Goal: Communication & Community: Answer question/provide support

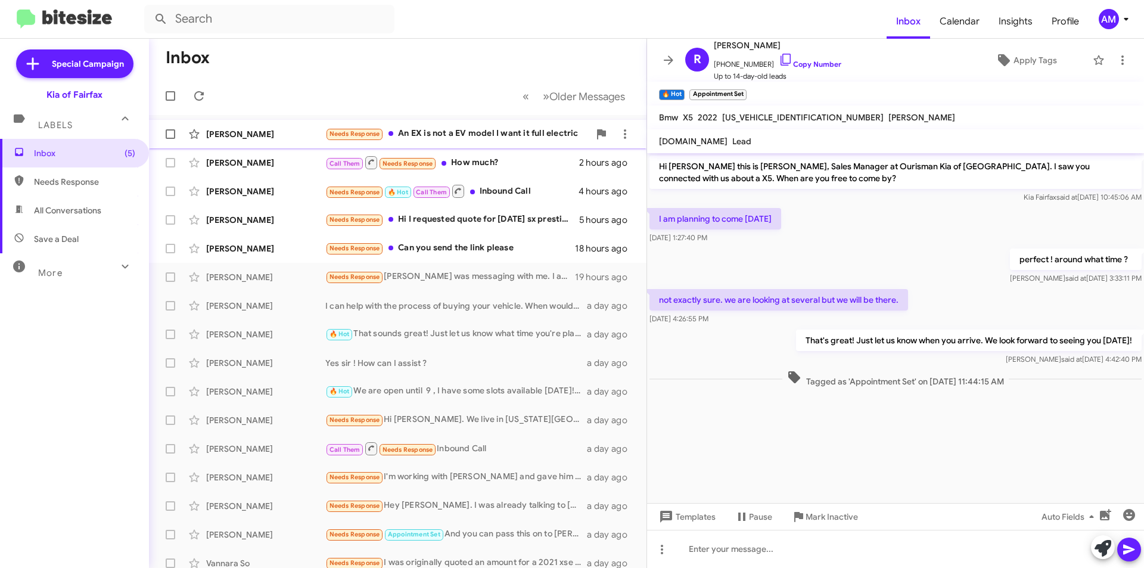
click at [496, 140] on div "Needs Response An EX is not a EV model I want it full electric" at bounding box center [457, 134] width 264 height 14
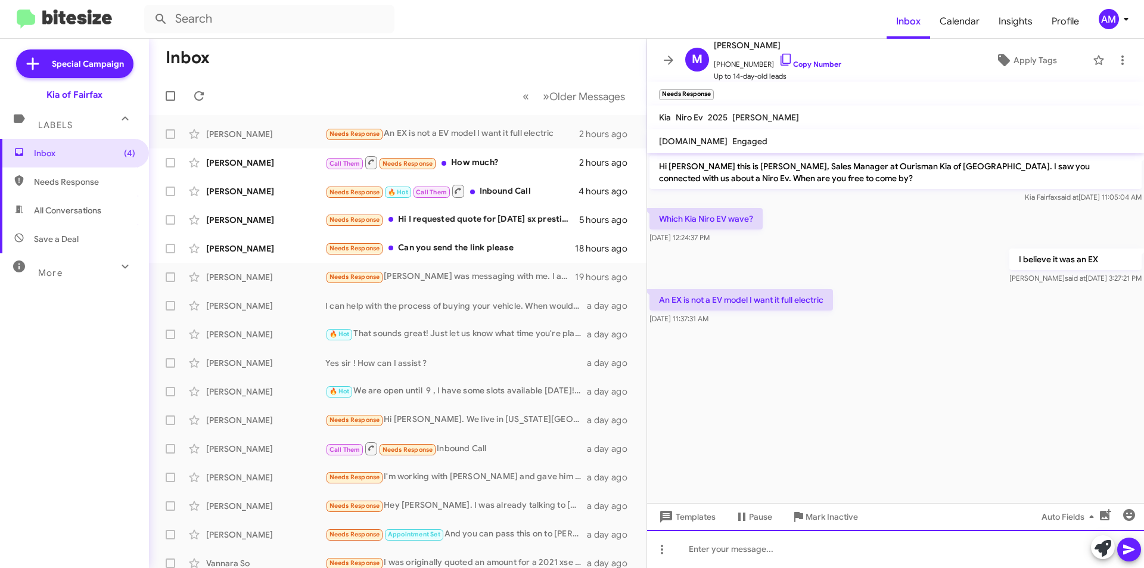
click at [843, 550] on div at bounding box center [895, 549] width 497 height 38
click at [1106, 546] on icon at bounding box center [1102, 548] width 17 height 17
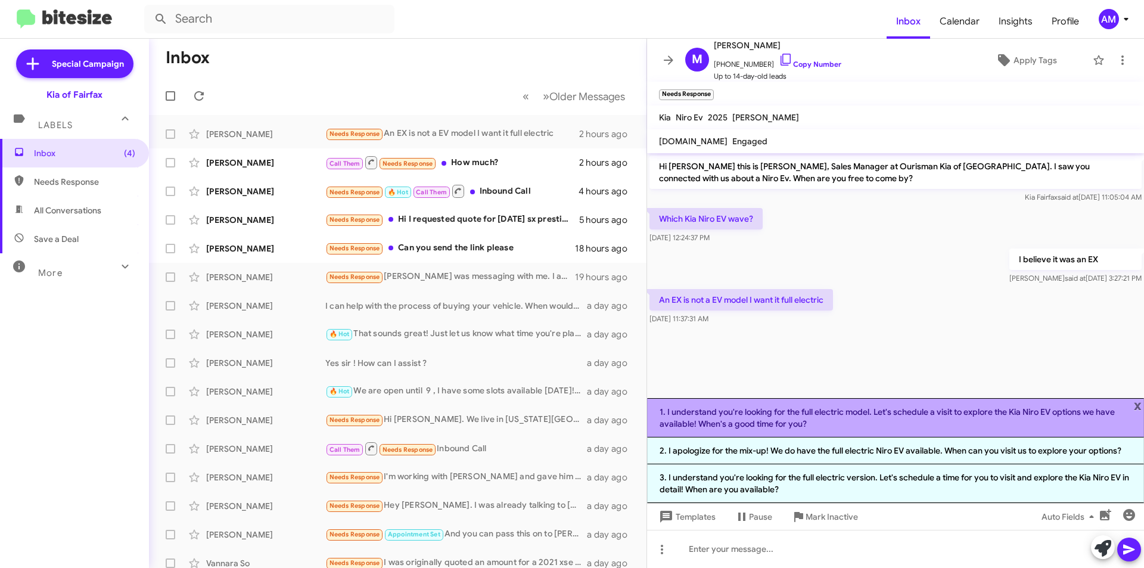
click at [840, 423] on li "1. I understand you're looking for the full electric model. Let's schedule a vi…" at bounding box center [895, 417] width 497 height 39
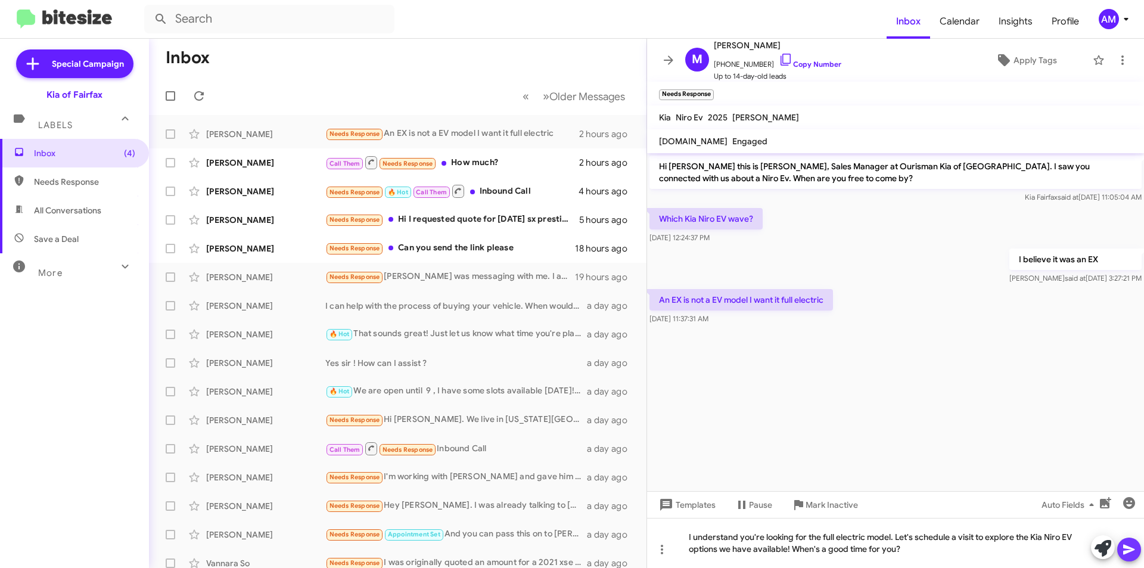
click at [1132, 544] on icon at bounding box center [1129, 549] width 14 height 14
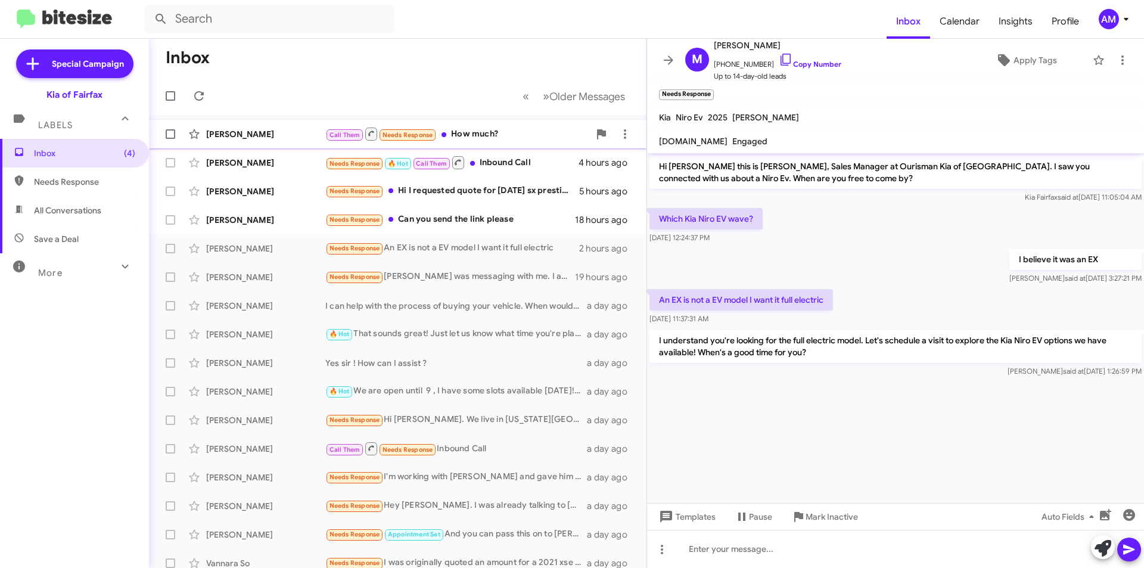
click at [478, 135] on div "Call Them Needs Response How much?" at bounding box center [457, 133] width 264 height 15
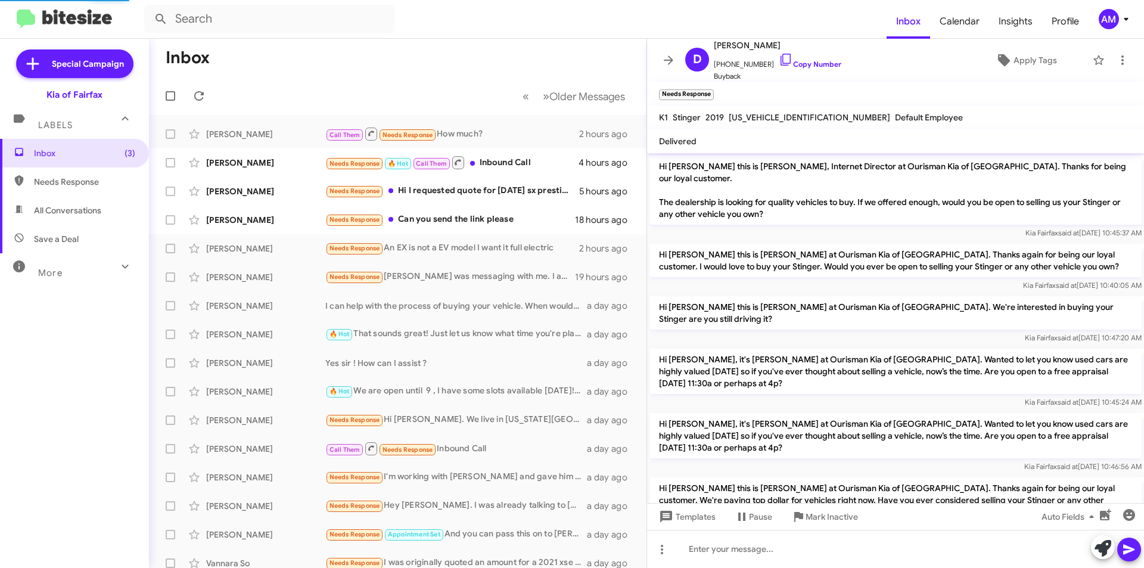
scroll to position [289, 0]
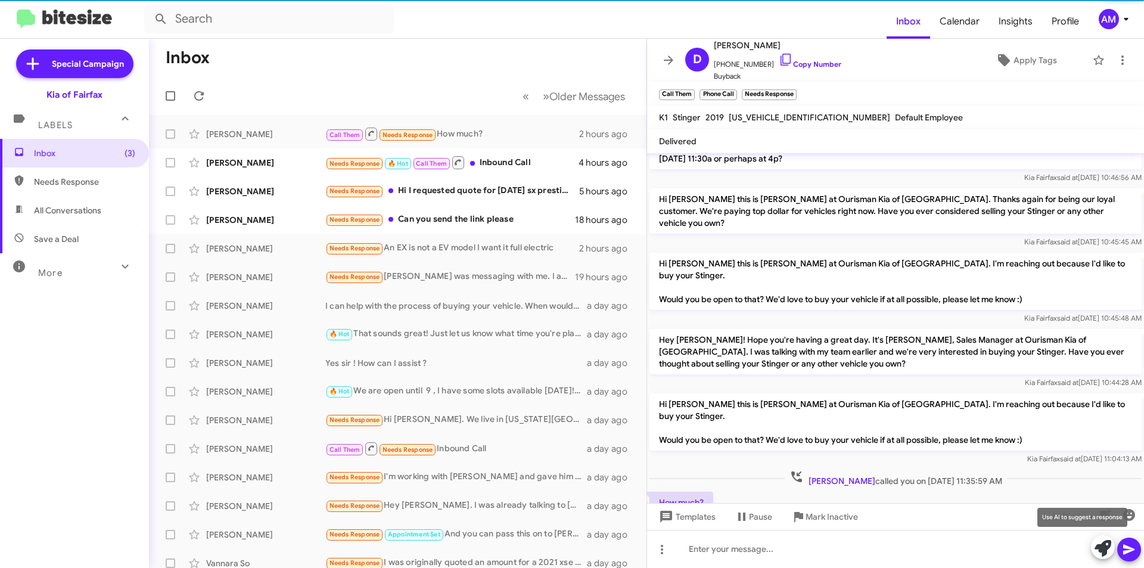
click at [1100, 544] on icon at bounding box center [1102, 548] width 17 height 17
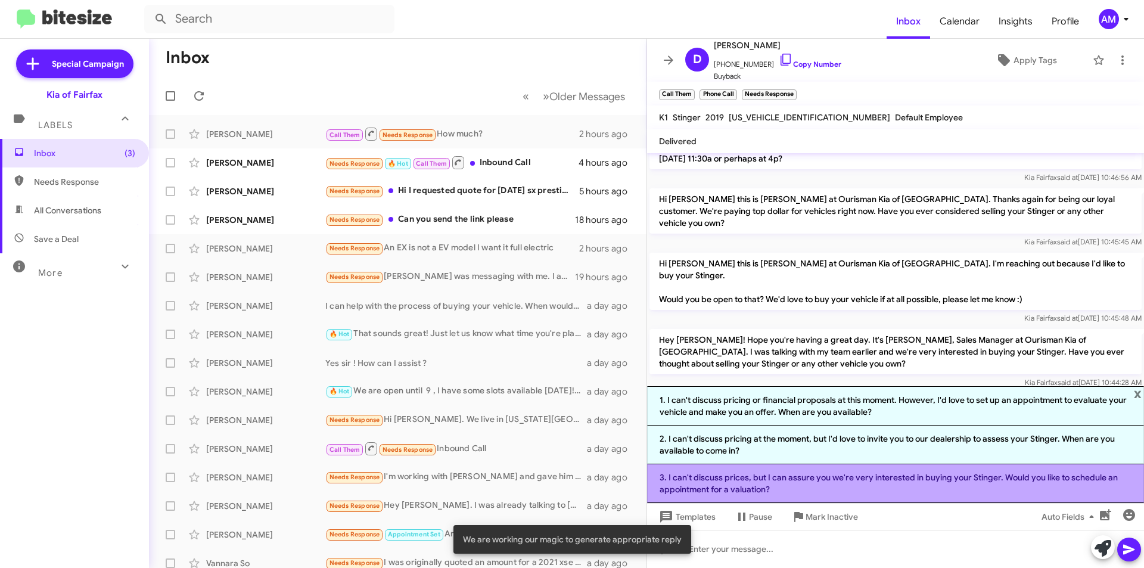
click at [786, 487] on li "3. I can't discuss prices, but I can assure you we're very interested in buying…" at bounding box center [895, 483] width 497 height 39
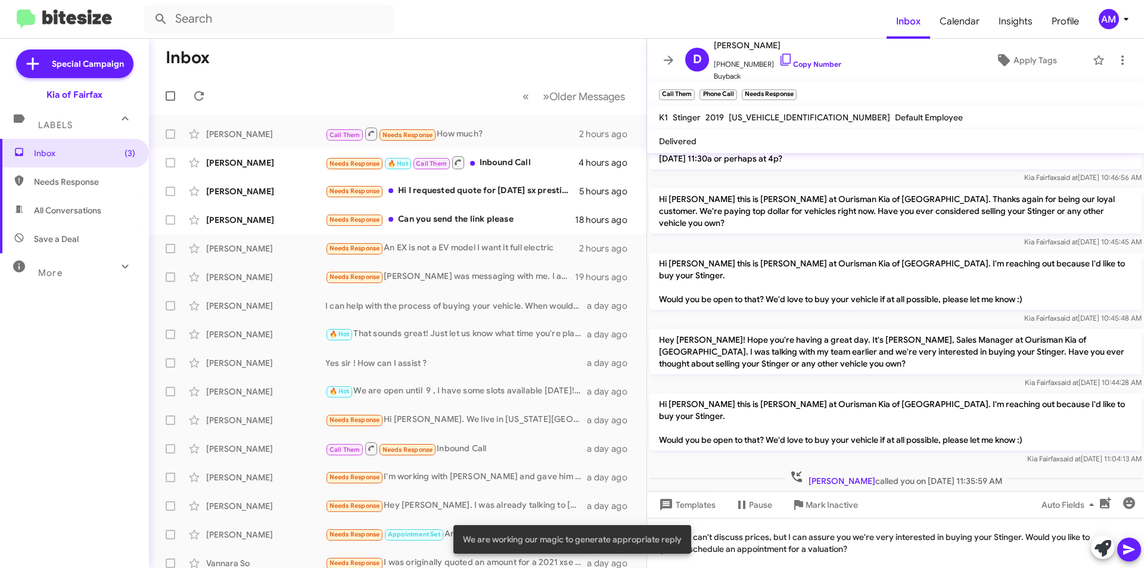
click at [1122, 547] on icon at bounding box center [1129, 549] width 14 height 14
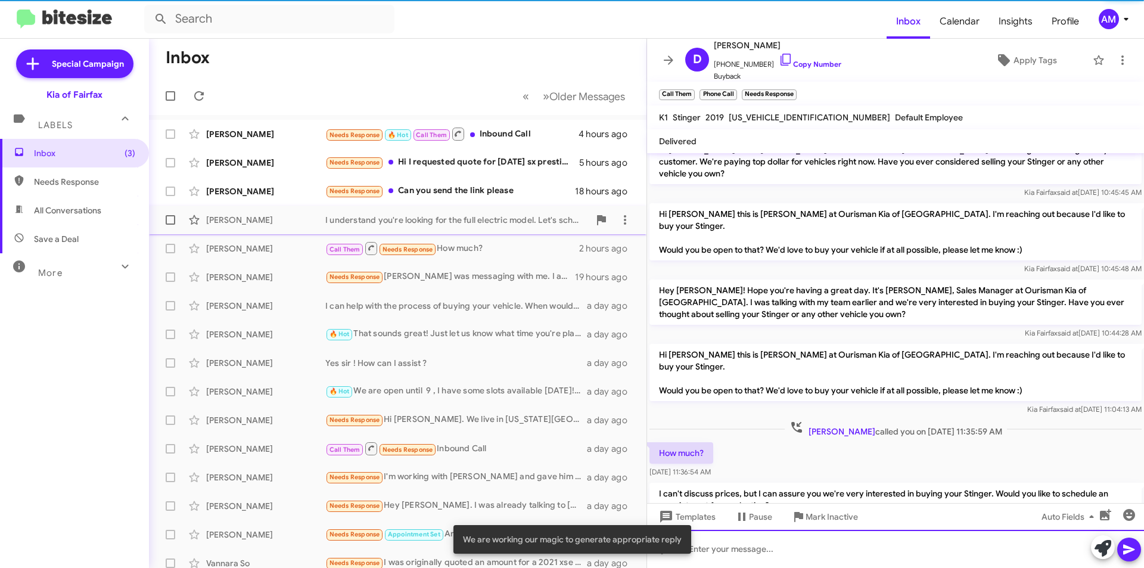
scroll to position [344, 0]
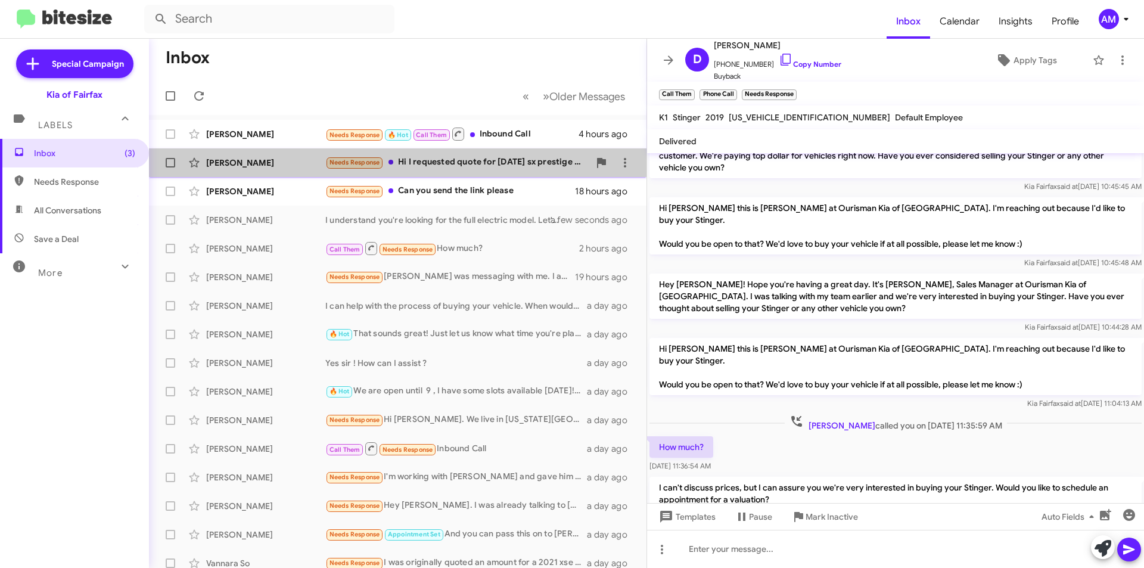
click at [487, 160] on div "Needs Response Hi I requested quote for carnival sx prestige and still waiting …" at bounding box center [457, 162] width 264 height 14
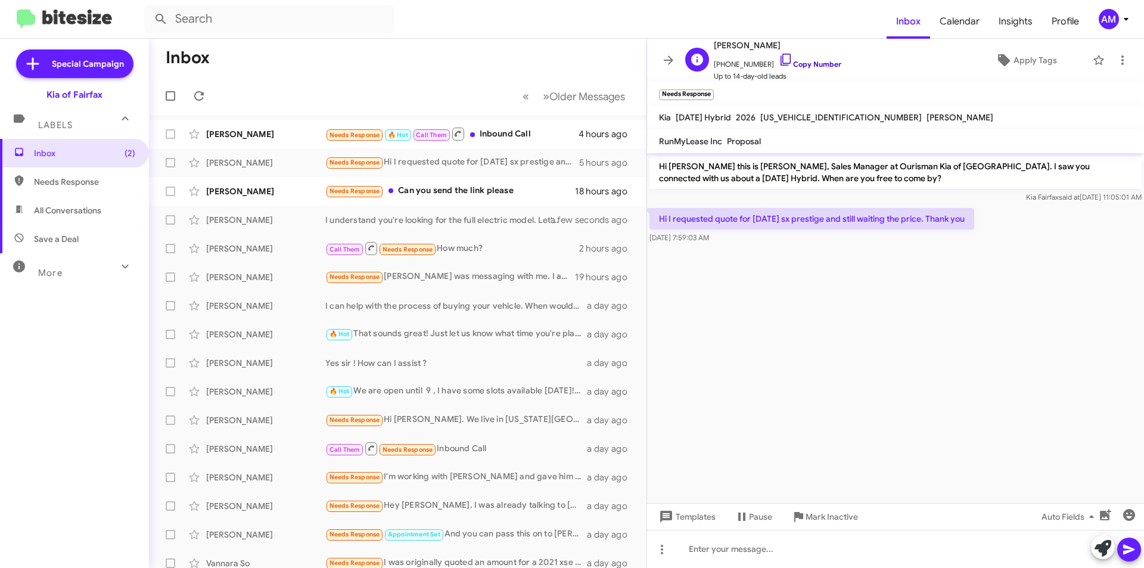
click at [796, 64] on link "Copy Number" at bounding box center [810, 64] width 63 height 9
click at [438, 197] on div "Needs Response Can you send the link please" at bounding box center [457, 191] width 264 height 14
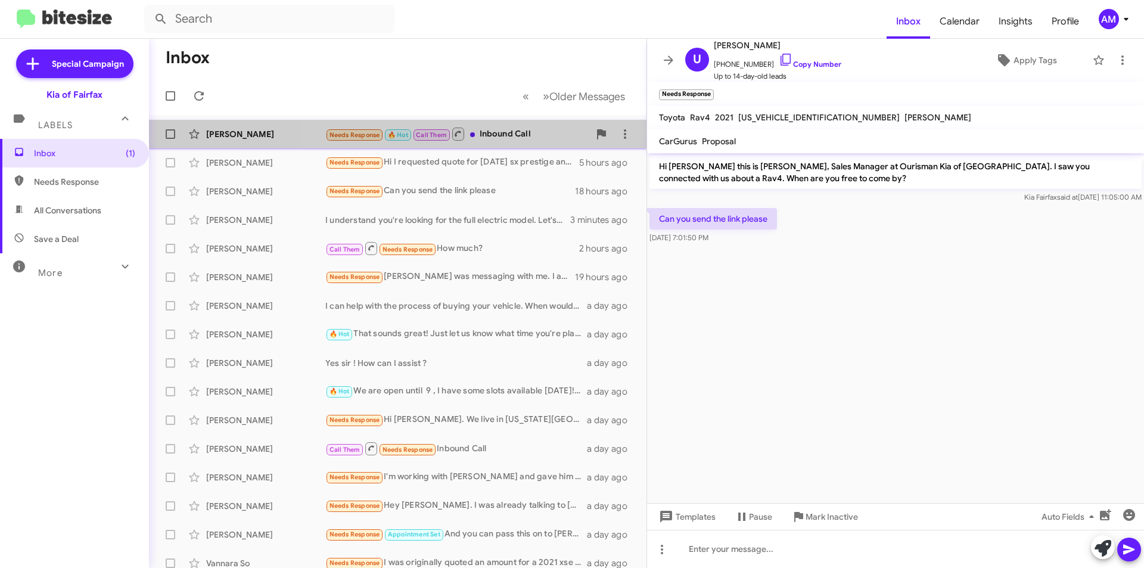
click at [494, 129] on div "Needs Response 🔥 Hot Call Them Inbound Call" at bounding box center [457, 133] width 264 height 15
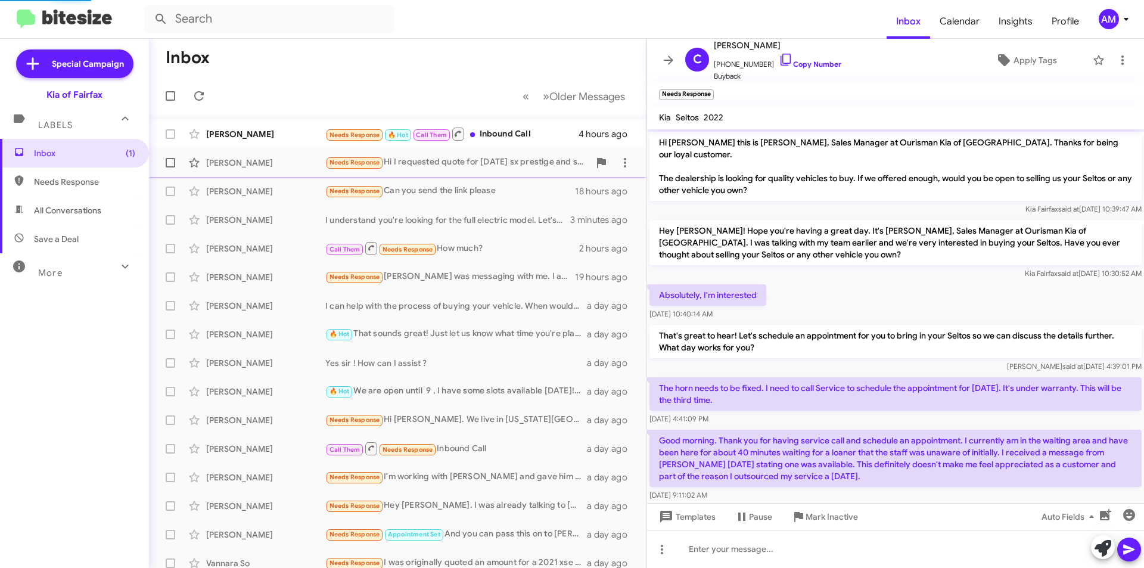
scroll to position [32, 0]
